Goal: Obtain resource: Download file/media

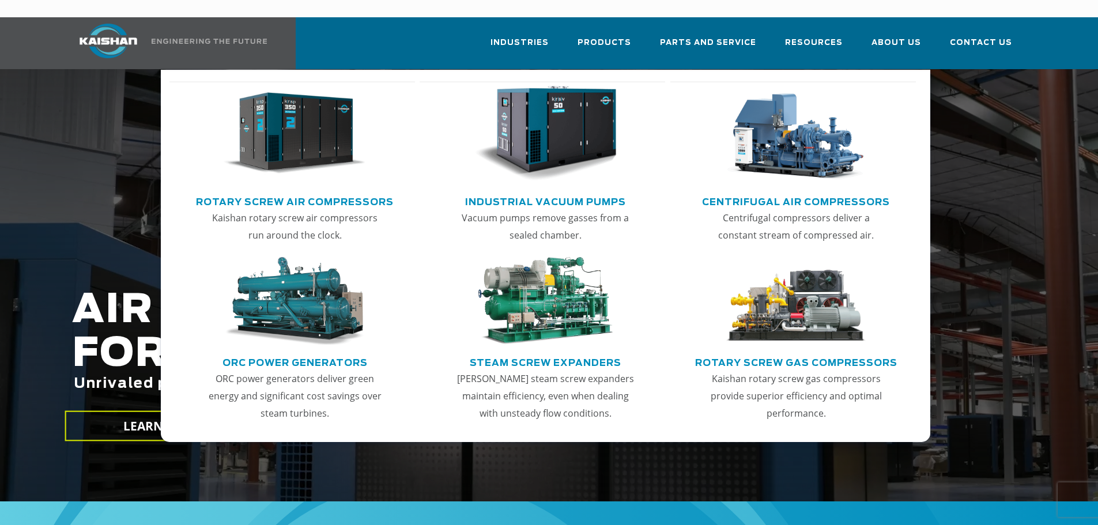
click at [300, 192] on link "Rotary Screw Air Compressors" at bounding box center [295, 200] width 198 height 17
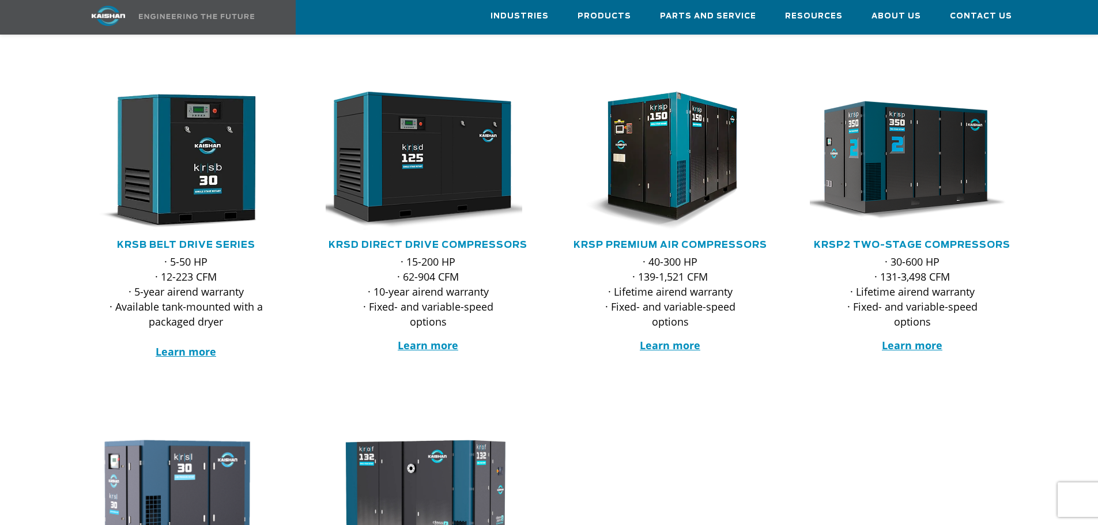
scroll to position [173, 0]
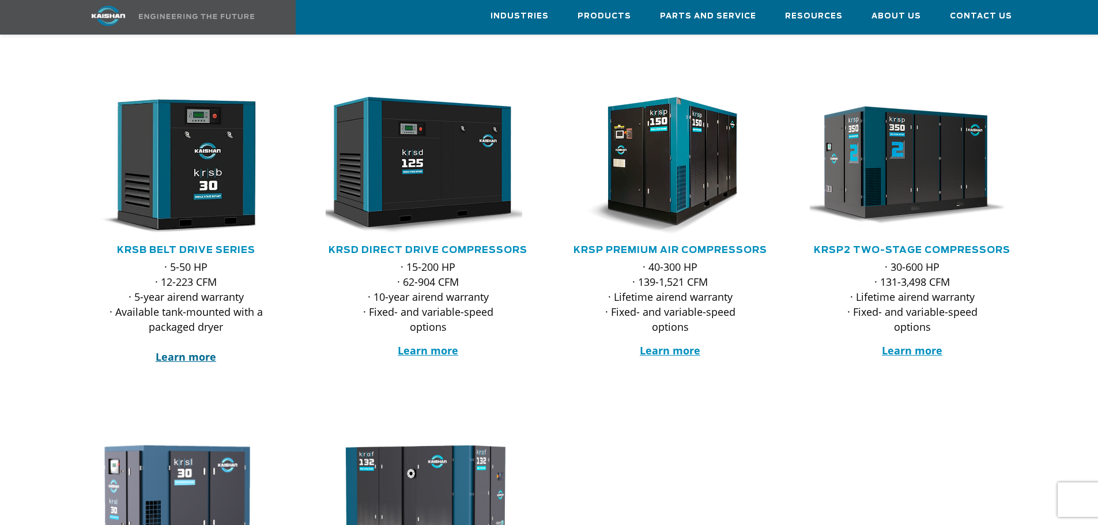
click at [174, 350] on strong "Learn more" at bounding box center [186, 357] width 61 height 14
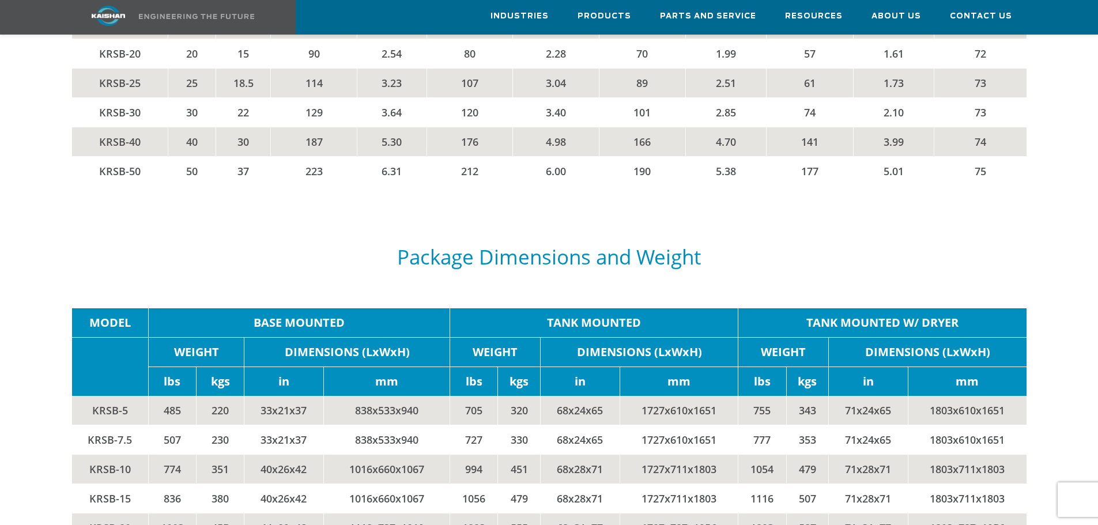
scroll to position [2306, 0]
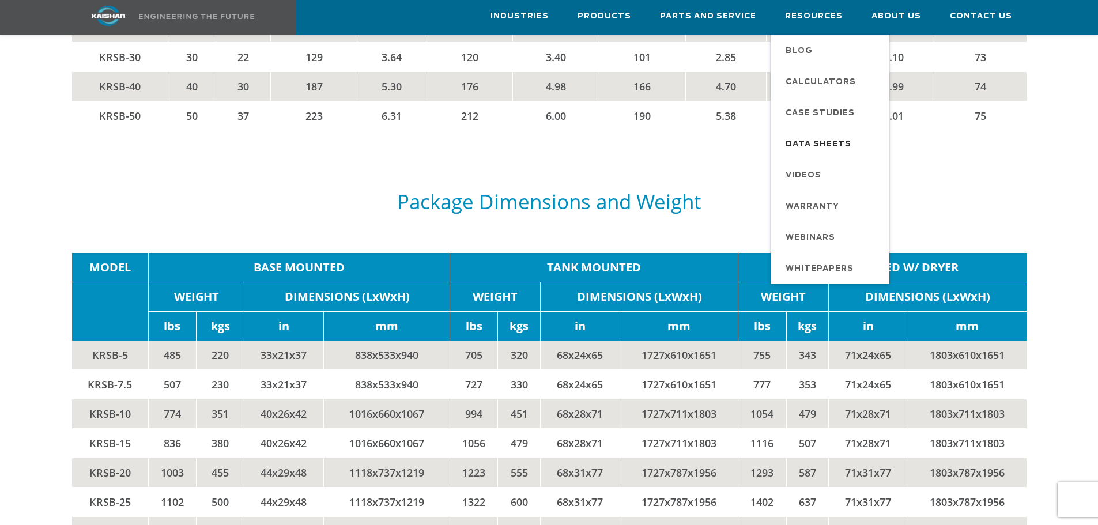
click at [836, 141] on span "Data Sheets" at bounding box center [819, 145] width 66 height 20
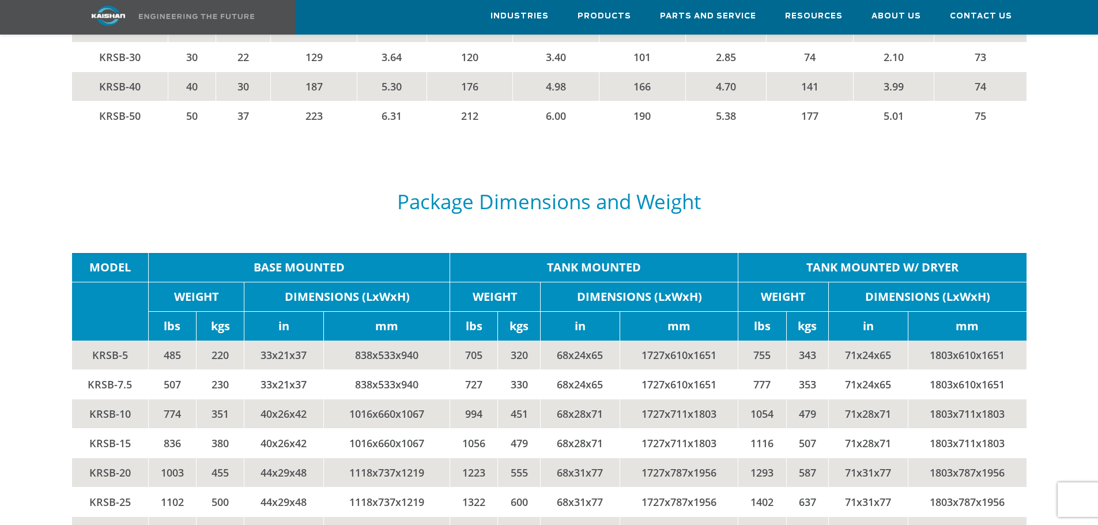
scroll to position [2302, 0]
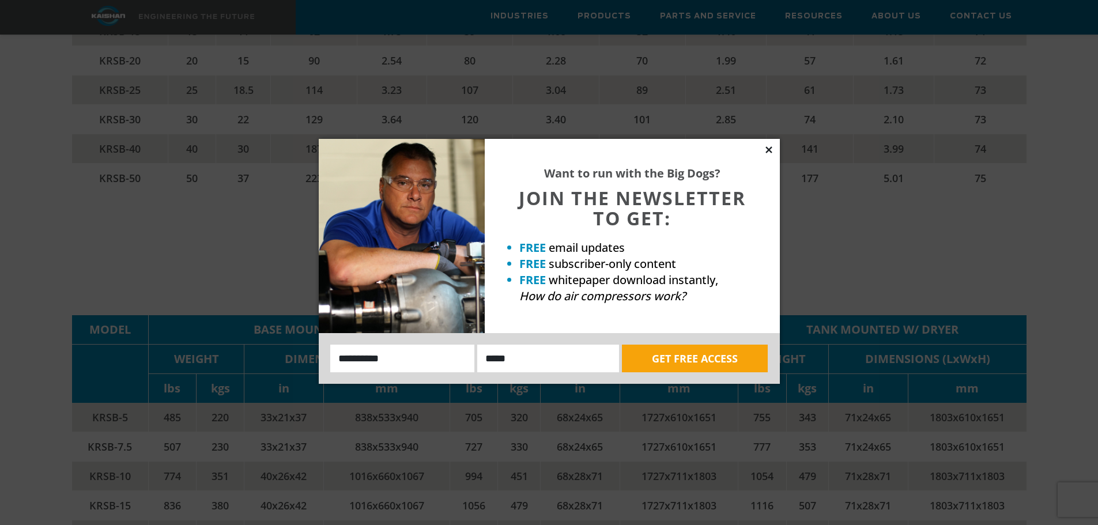
click at [769, 146] on icon at bounding box center [769, 150] width 10 height 10
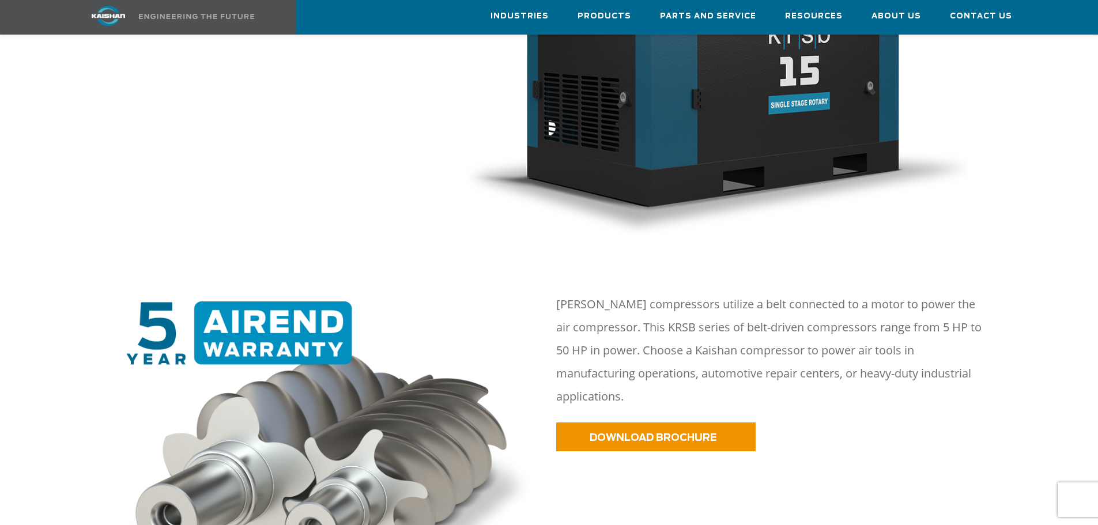
scroll to position [399, 0]
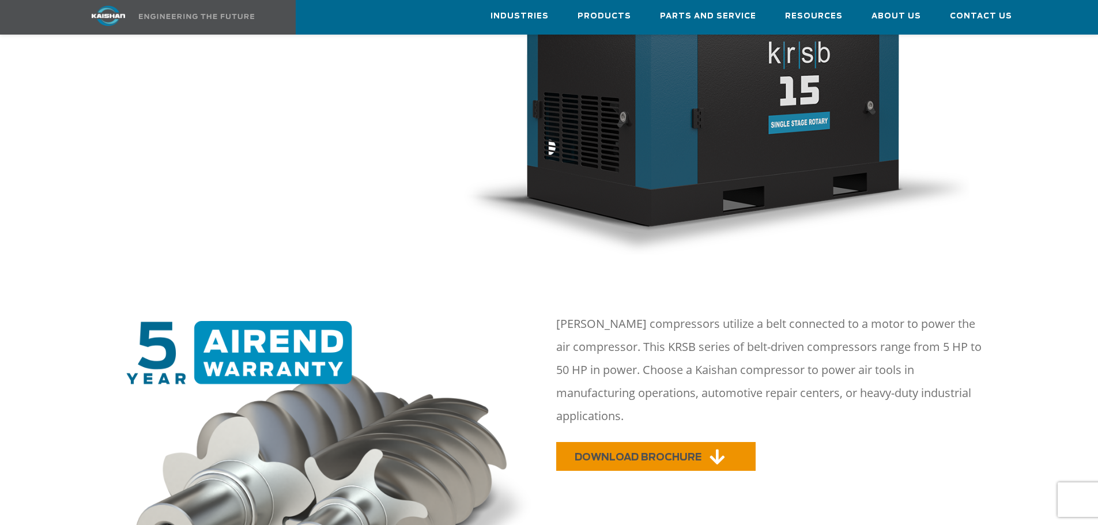
click at [652, 453] on span "DOWNLOAD BROCHURE" at bounding box center [638, 458] width 127 height 10
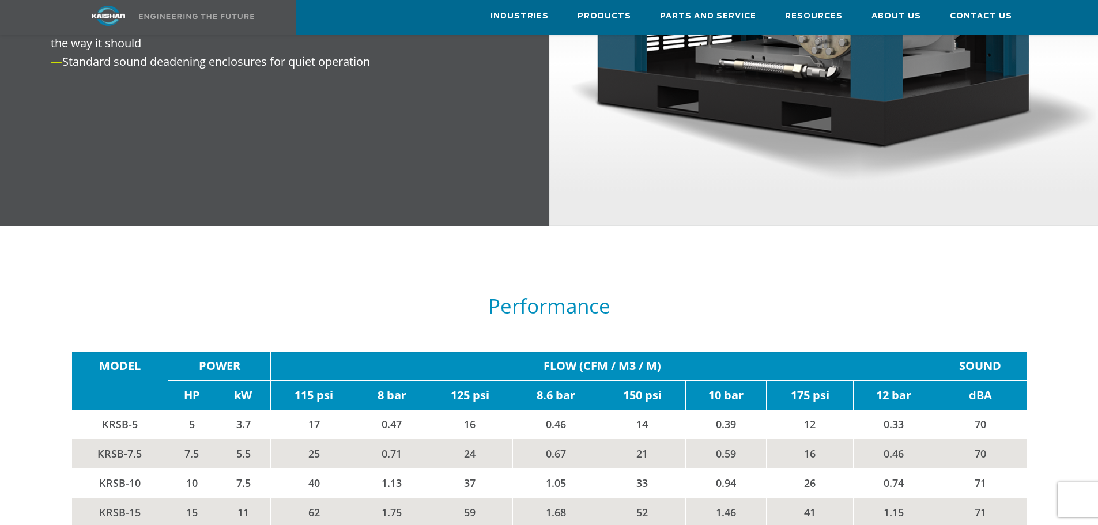
scroll to position [1552, 0]
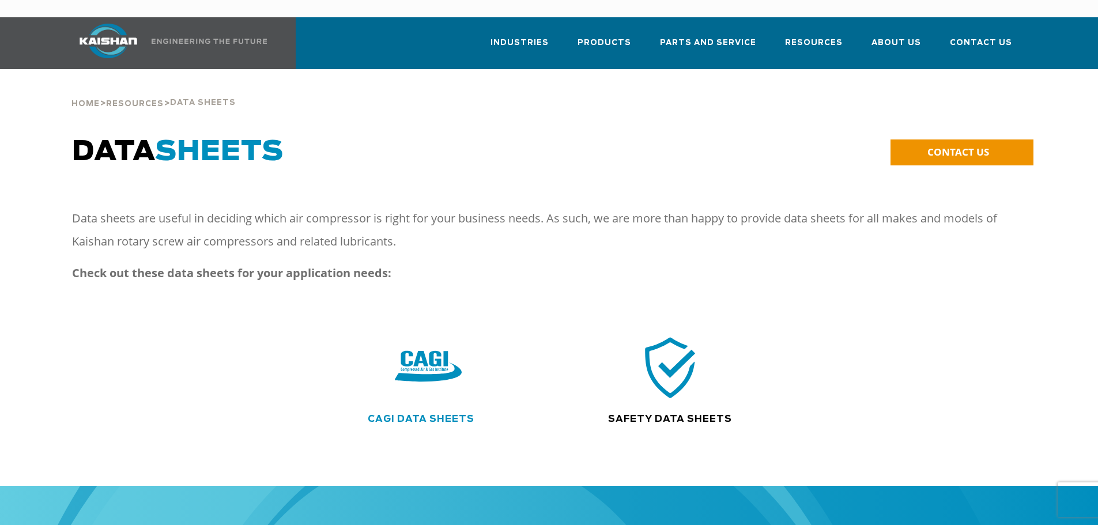
click at [399, 415] on link "CAGI Data Sheets" at bounding box center [421, 419] width 107 height 9
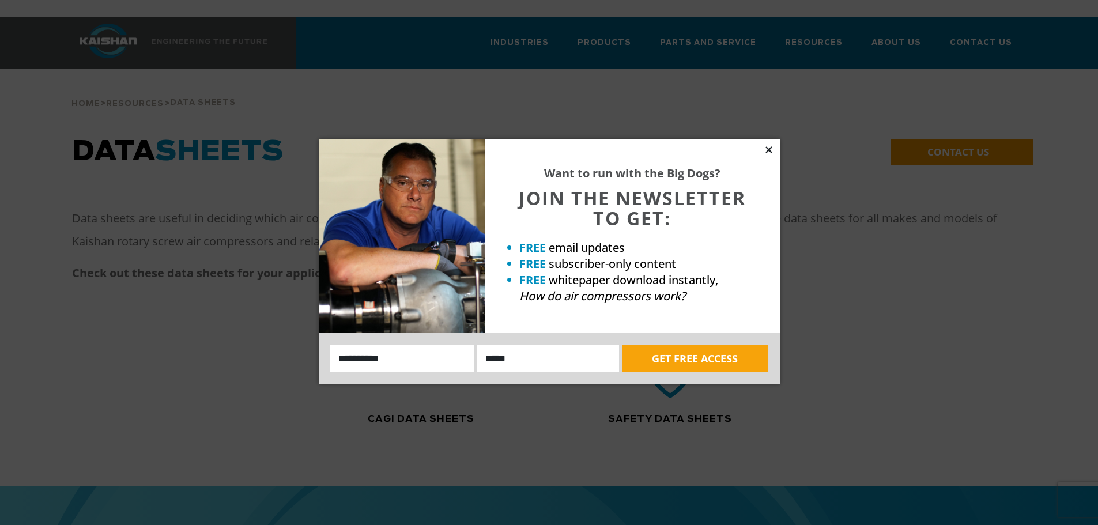
drag, startPoint x: 766, startPoint y: 145, endPoint x: 714, endPoint y: 153, distance: 53.0
click at [766, 145] on icon at bounding box center [769, 150] width 10 height 10
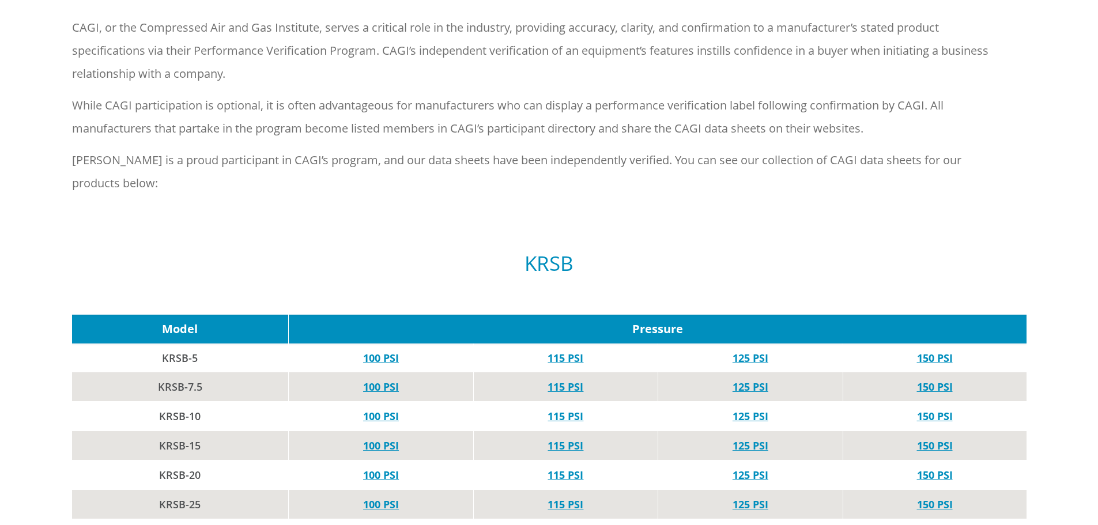
scroll to position [398, 0]
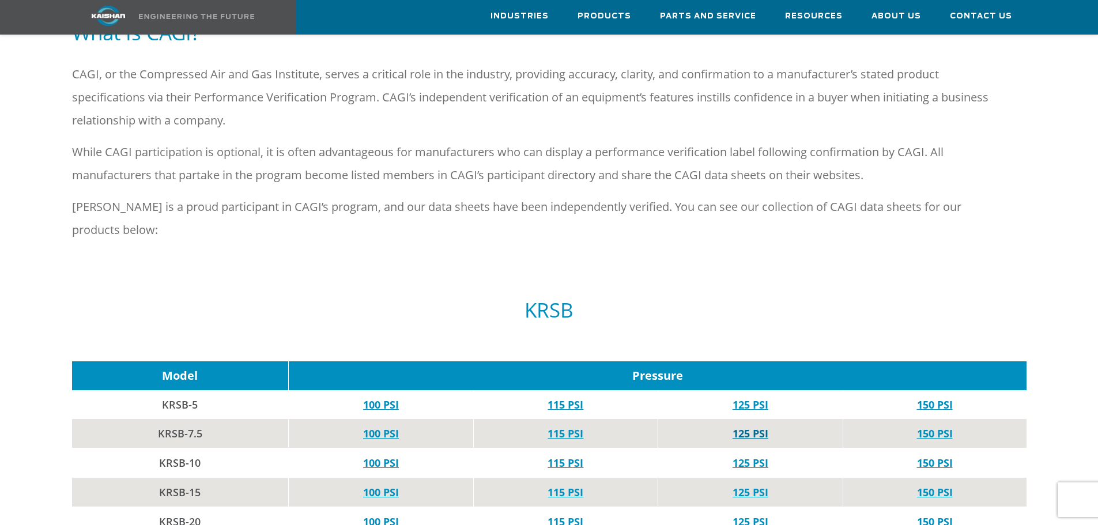
click at [744, 427] on link "125 PSI" at bounding box center [751, 434] width 36 height 14
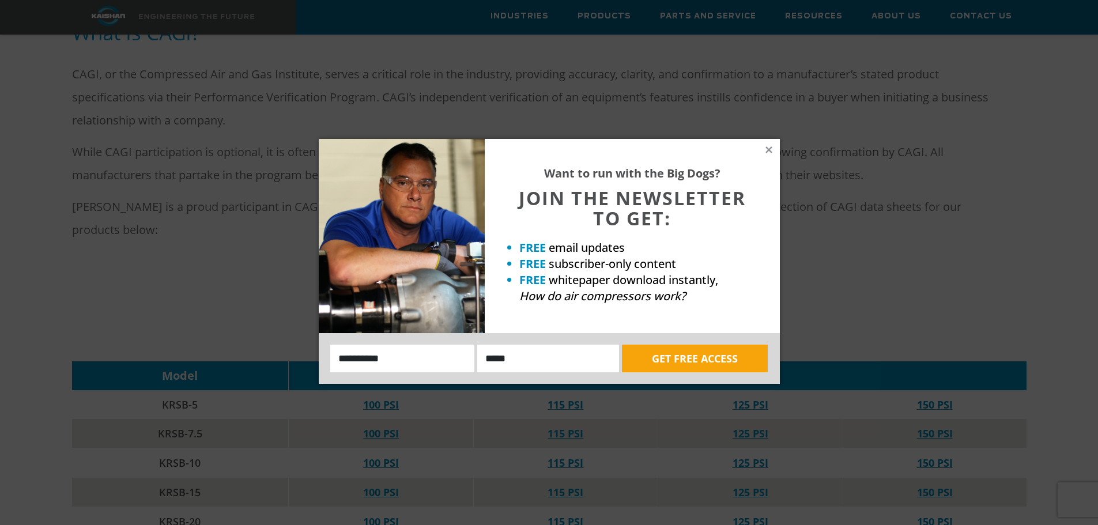
click at [774, 153] on div "Want to run with the Big Dogs? JOIN THE NEWSLETTER TO GET: FREE email updates F…" at bounding box center [632, 236] width 295 height 194
click at [773, 148] on icon at bounding box center [769, 150] width 10 height 10
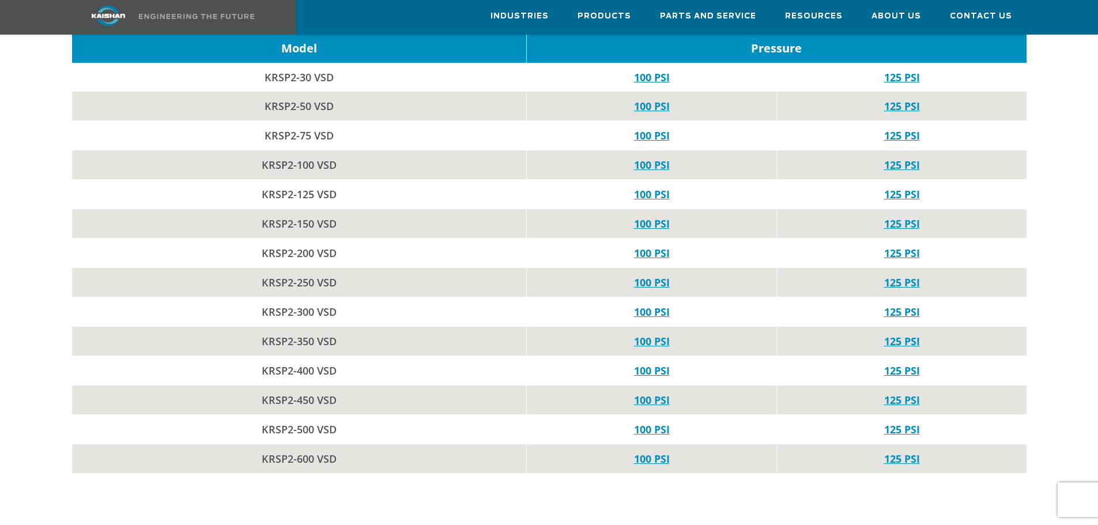
scroll to position [3396, 0]
